Goal: Information Seeking & Learning: Learn about a topic

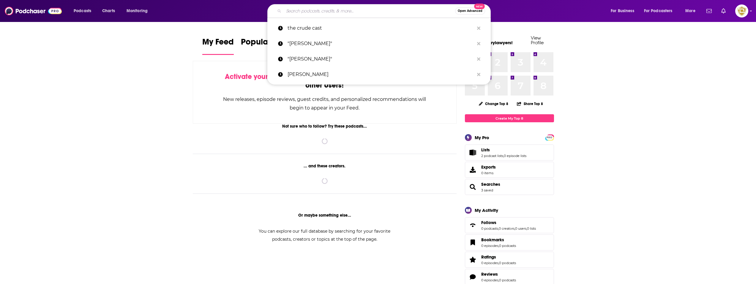
click at [331, 11] on input "Search podcasts, credits, & more..." at bounding box center [369, 11] width 171 height 10
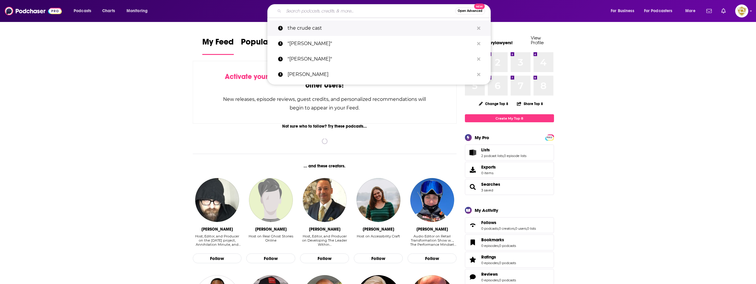
click at [321, 26] on p "the crude cast" at bounding box center [380, 27] width 186 height 15
type input "the crude cast"
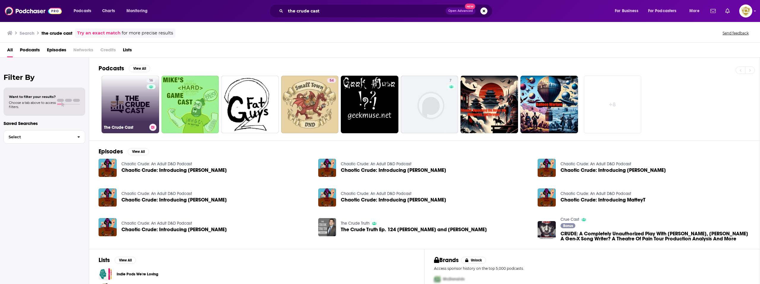
click at [137, 112] on link "16 The Crude Cast" at bounding box center [131, 105] width 58 height 58
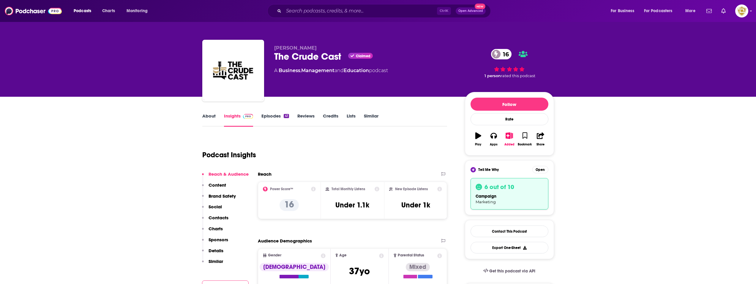
click at [269, 118] on link "Episodes 41" at bounding box center [274, 120] width 27 height 14
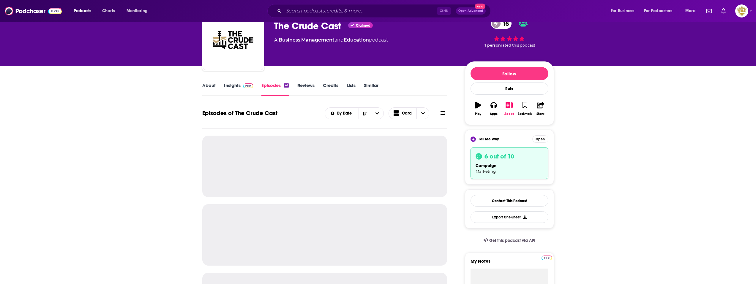
scroll to position [59, 0]
